Goal: Use online tool/utility: Utilize a website feature to perform a specific function

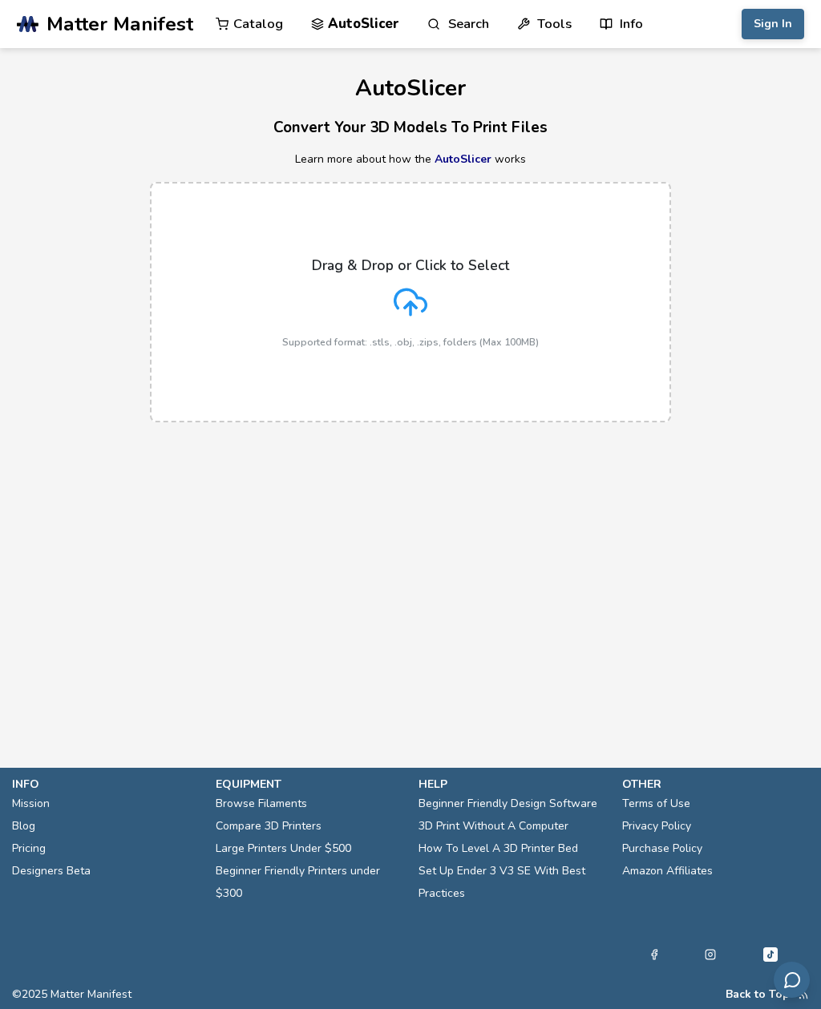
click at [425, 289] on icon at bounding box center [411, 302] width 34 height 34
click at [0, 0] on input "Drag & Drop or Click to Select Supported format: .stls, .obj, .zips, folders (M…" at bounding box center [0, 0] width 0 height 0
click at [411, 294] on icon at bounding box center [411, 302] width 34 height 34
click at [0, 0] on input "Drag & Drop or Click to Select Supported format: .stls, .obj, .zips, folders (M…" at bounding box center [0, 0] width 0 height 0
click at [408, 310] on icon at bounding box center [411, 302] width 34 height 34
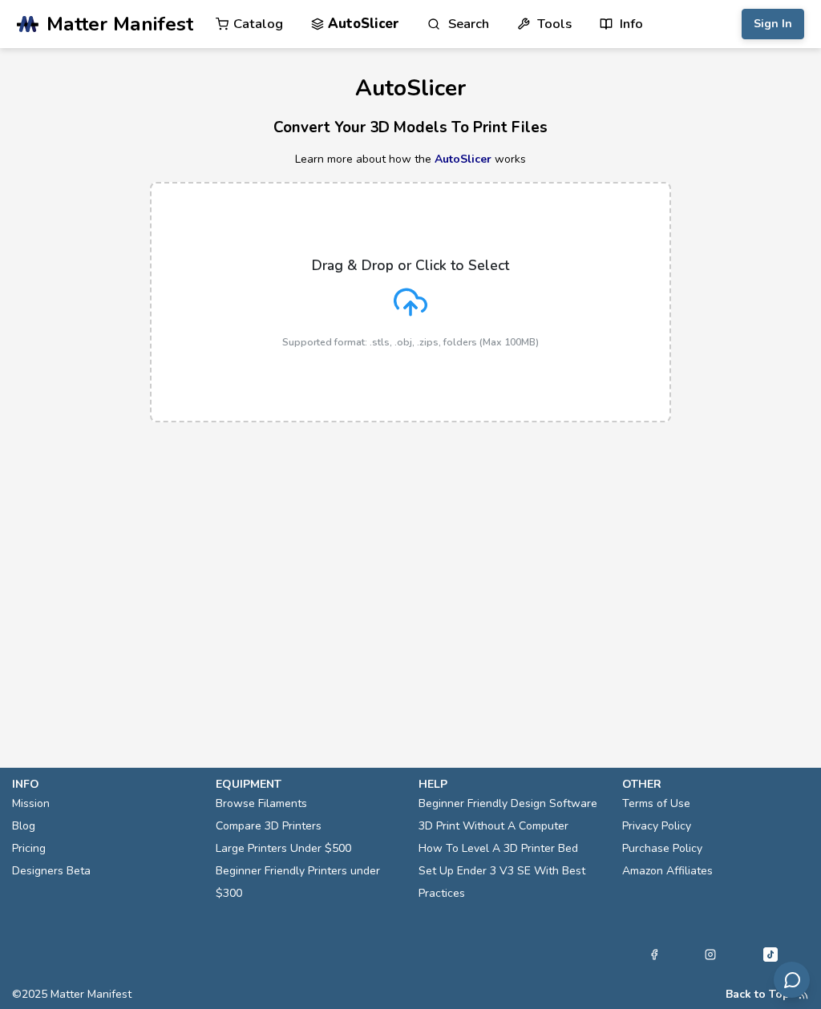
click at [0, 0] on input "Drag & Drop or Click to Select Supported format: .stls, .obj, .zips, folders (M…" at bounding box center [0, 0] width 0 height 0
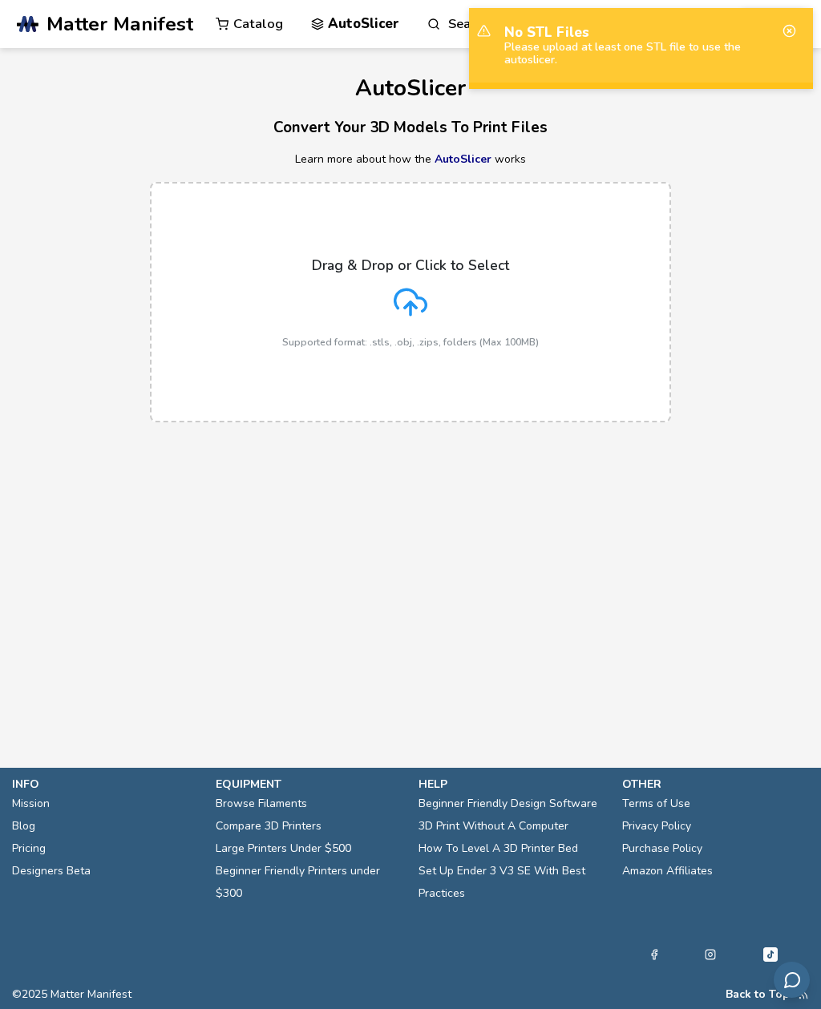
click at [787, 29] on icon at bounding box center [789, 31] width 14 height 14
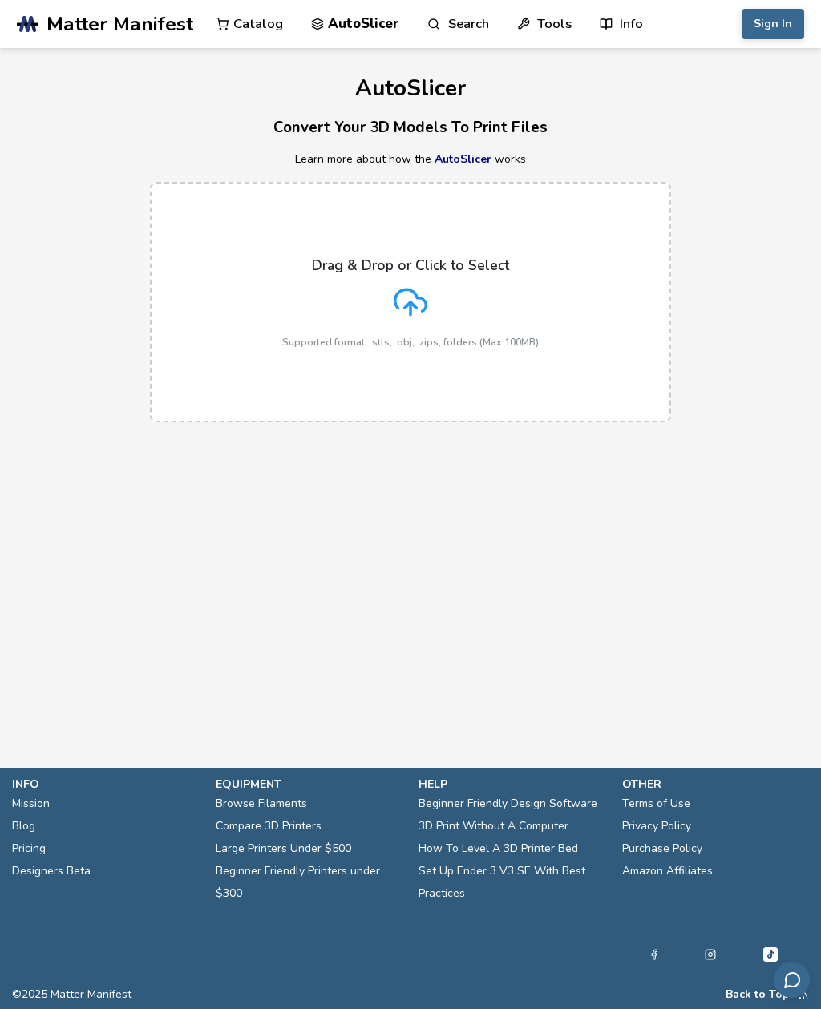
click at [418, 294] on icon at bounding box center [410, 300] width 31 height 22
click at [0, 0] on input "Drag & Drop or Click to Select Supported format: .stls, .obj, .zips, folders (M…" at bounding box center [0, 0] width 0 height 0
click at [474, 285] on div "Drag & Drop or Click to Select Supported format: .stls, .obj, .zips, folders (M…" at bounding box center [410, 302] width 257 height 91
click at [0, 0] on input "Drag & Drop or Click to Select Supported format: .stls, .obj, .zips, folders (M…" at bounding box center [0, 0] width 0 height 0
click at [548, 299] on label "Drag & Drop or Click to Select Supported format: .stls, .obj, .zips, folders (M…" at bounding box center [410, 302] width 521 height 241
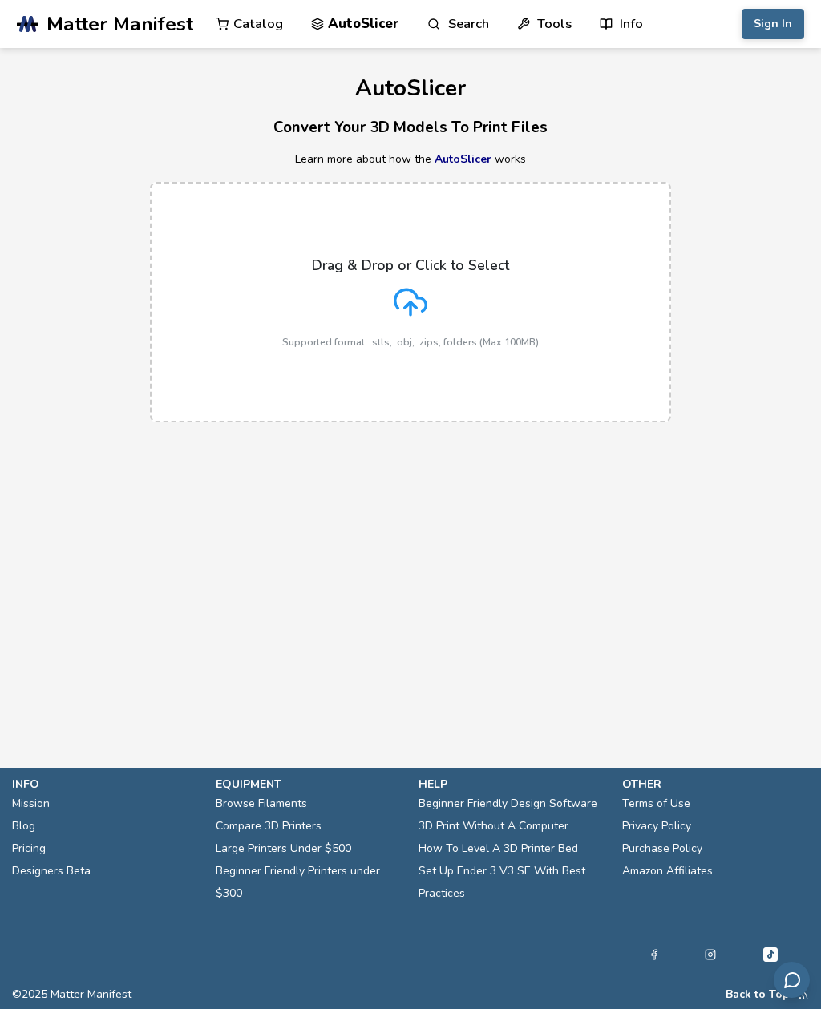
click at [0, 0] on input "Drag & Drop or Click to Select Supported format: .stls, .obj, .zips, folders (M…" at bounding box center [0, 0] width 0 height 0
click at [422, 313] on icon at bounding box center [411, 302] width 34 height 34
click at [0, 0] on input "Drag & Drop or Click to Select Supported format: .stls, .obj, .zips, folders (M…" at bounding box center [0, 0] width 0 height 0
click at [418, 309] on icon at bounding box center [411, 302] width 34 height 34
click at [0, 0] on input "Drag & Drop or Click to Select Supported format: .stls, .obj, .zips, folders (M…" at bounding box center [0, 0] width 0 height 0
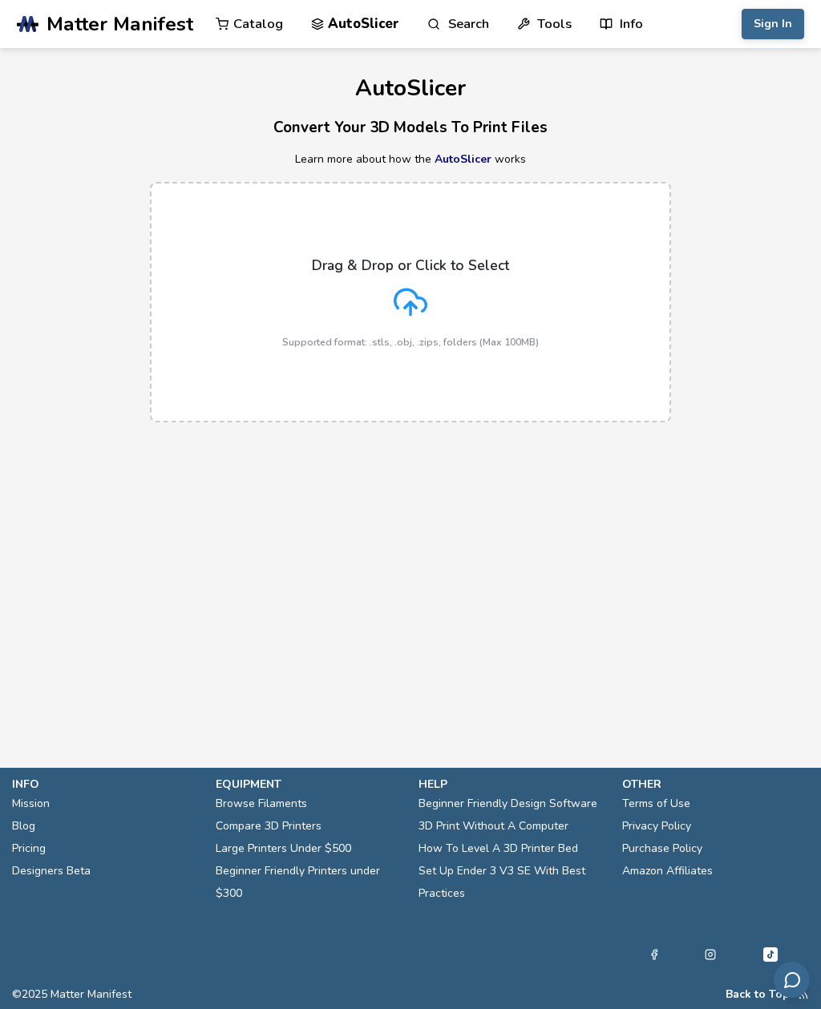
click at [414, 306] on polyline at bounding box center [410, 305] width 11 height 6
click at [0, 0] on input "Drag & Drop or Click to Select Supported format: .stls, .obj, .zips, folders (M…" at bounding box center [0, 0] width 0 height 0
click at [414, 296] on icon at bounding box center [411, 302] width 34 height 34
click at [0, 0] on input "Drag & Drop or Click to Select Supported format: .stls, .obj, .zips, folders (M…" at bounding box center [0, 0] width 0 height 0
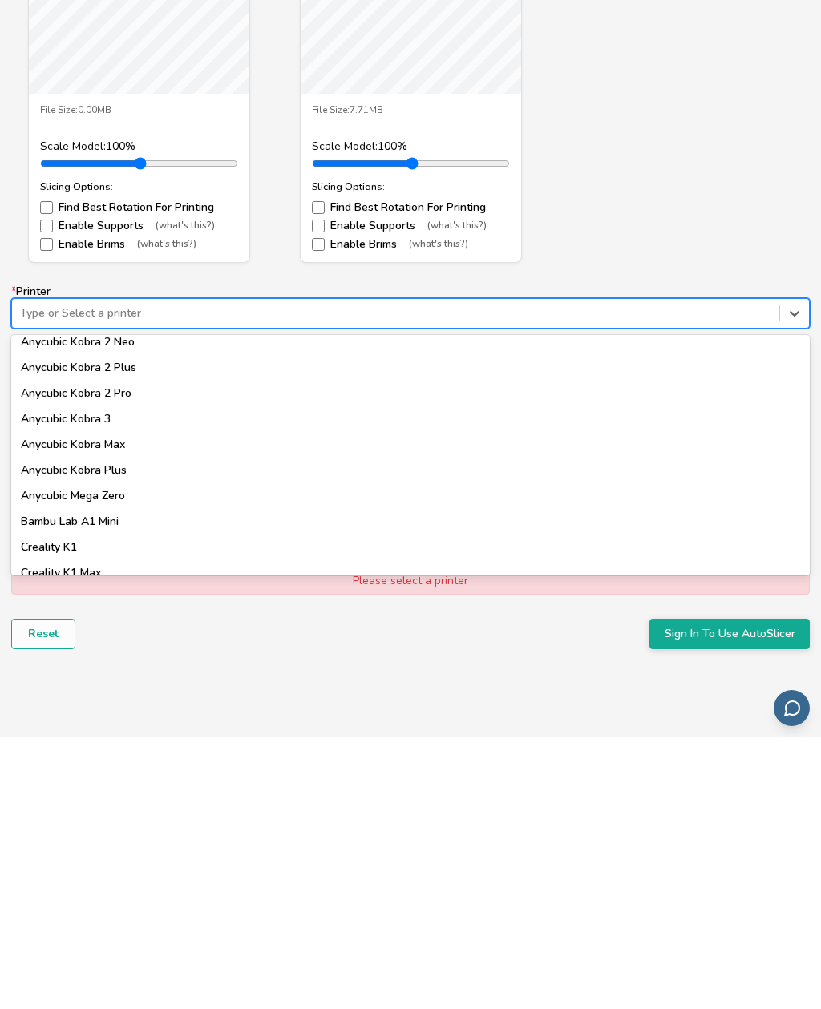
scroll to position [208, 0]
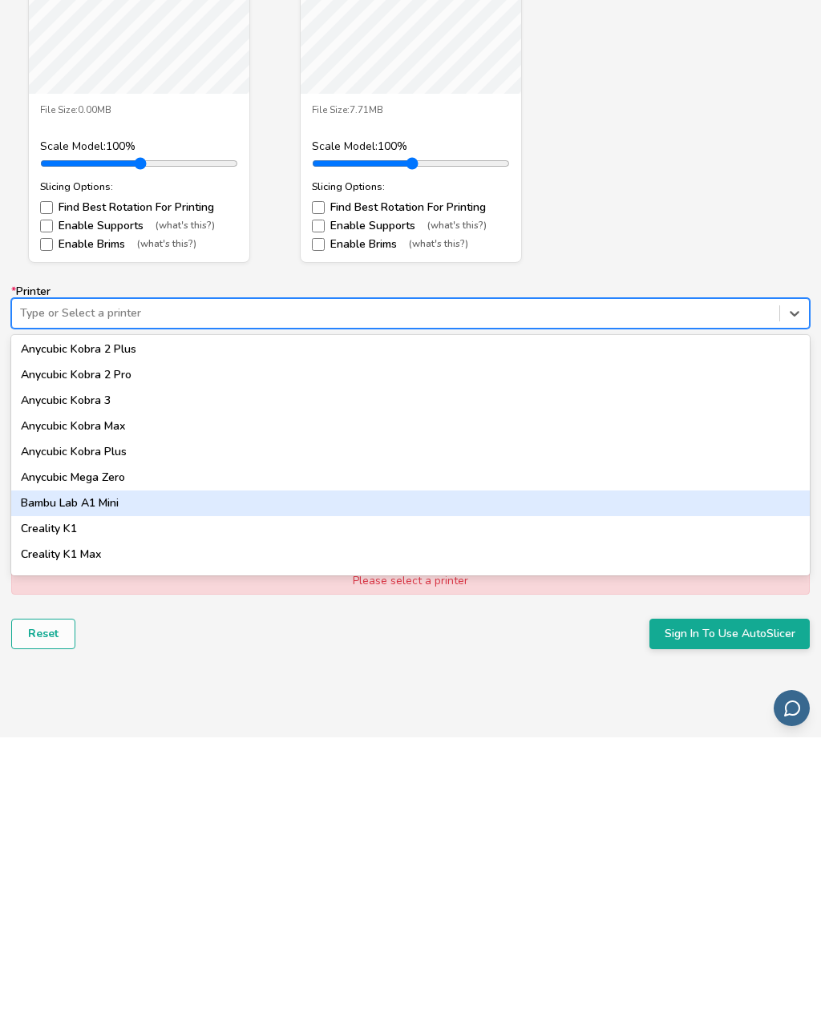
click at [107, 762] on div "Bambu Lab A1 Mini" at bounding box center [410, 775] width 799 height 26
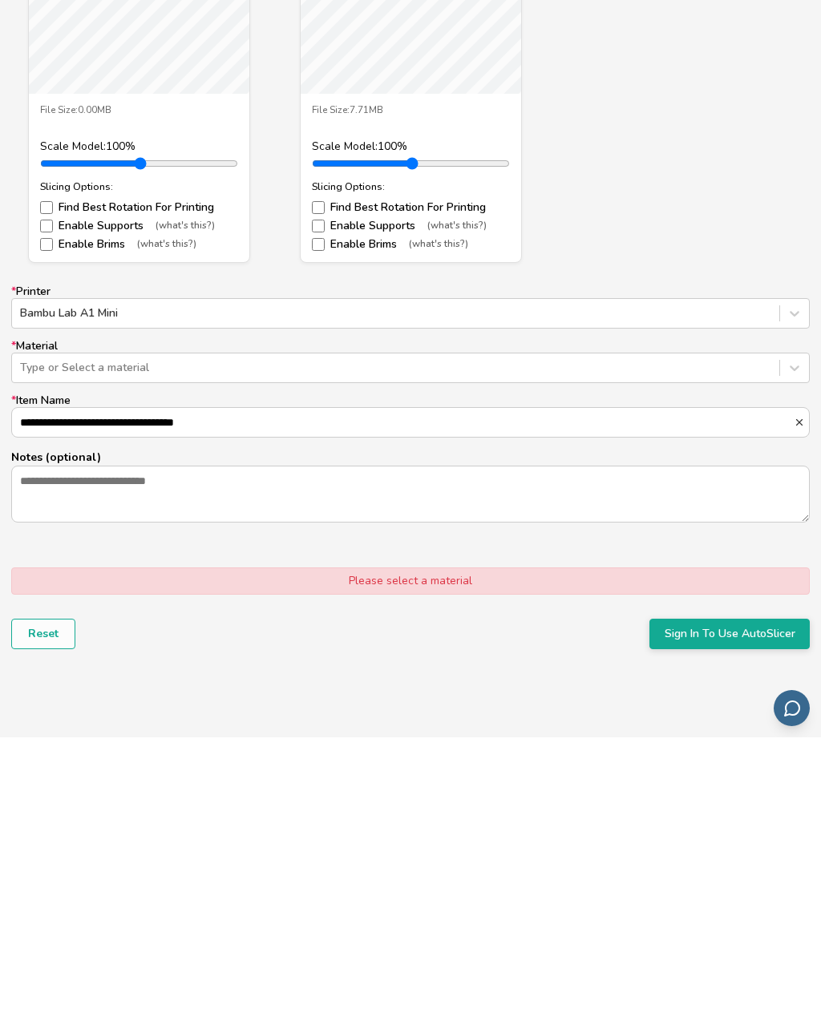
scroll to position [757, 0]
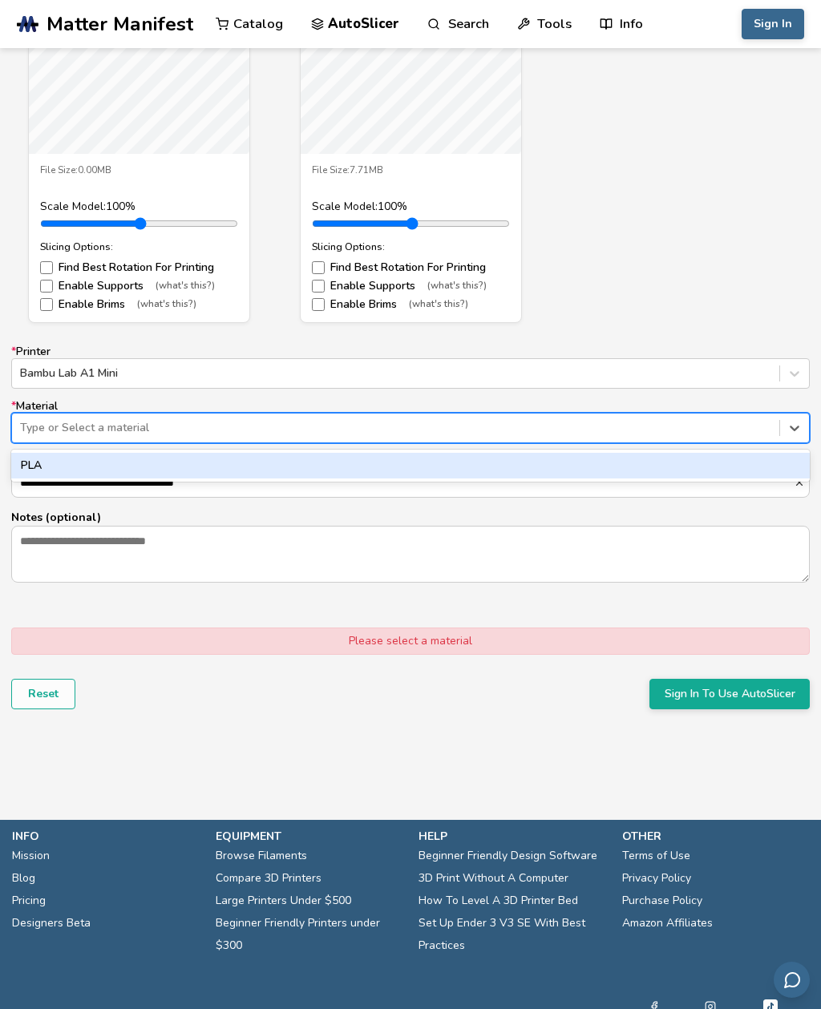
click at [726, 466] on div "PLA" at bounding box center [410, 466] width 799 height 26
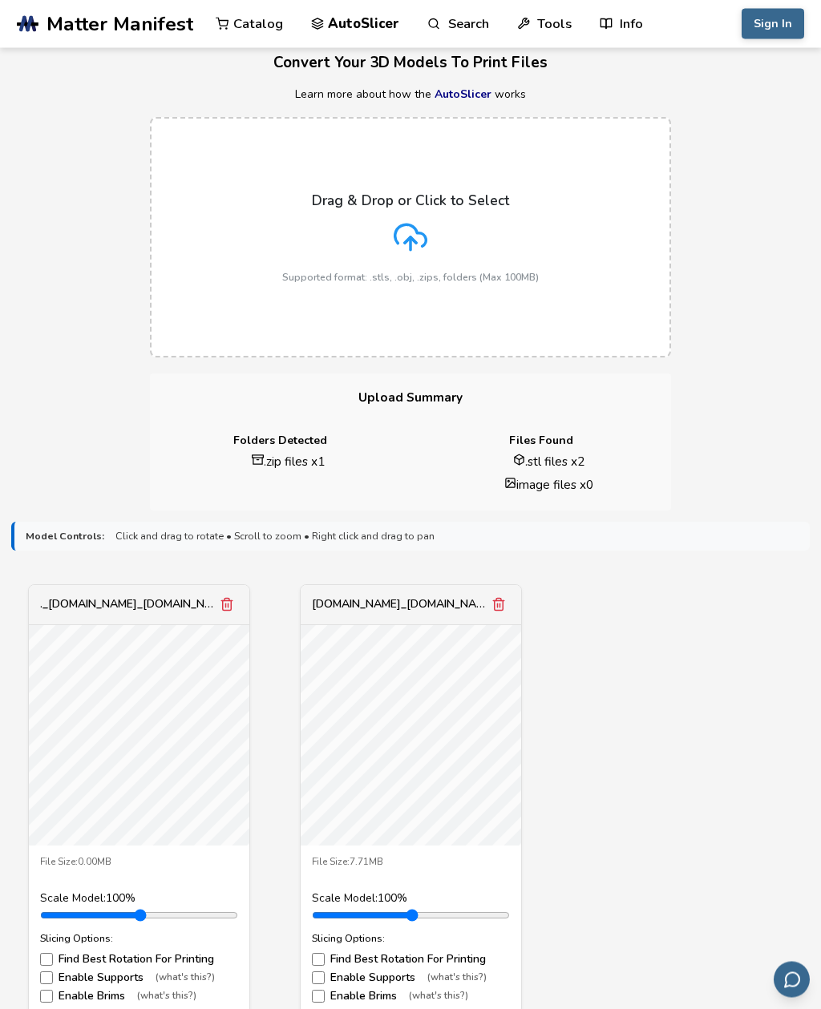
scroll to position [0, 0]
